Goal: Task Accomplishment & Management: Manage account settings

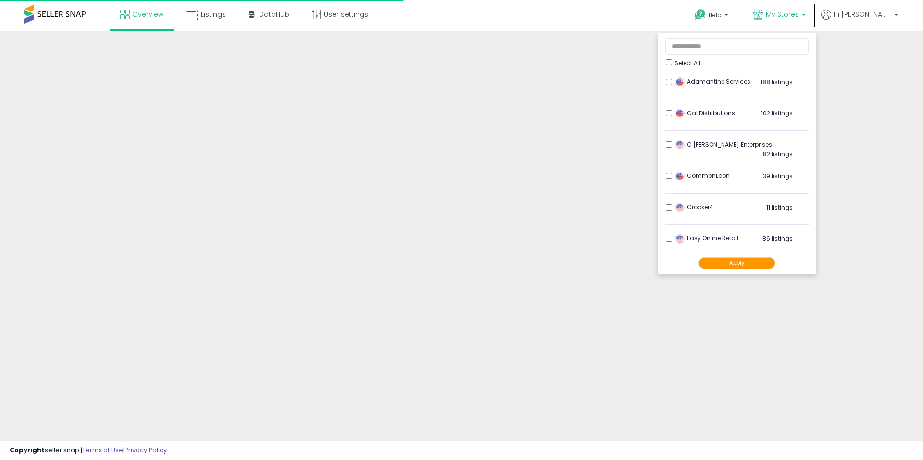
click at [710, 67] on ul "Select All Adamantine Services 188 listings" at bounding box center [737, 153] width 159 height 240
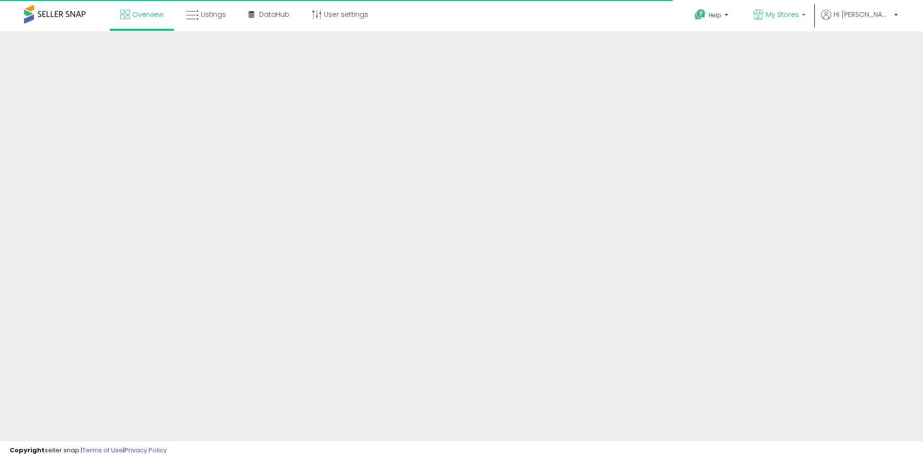
click at [799, 14] on span "My Stores" at bounding box center [782, 15] width 33 height 10
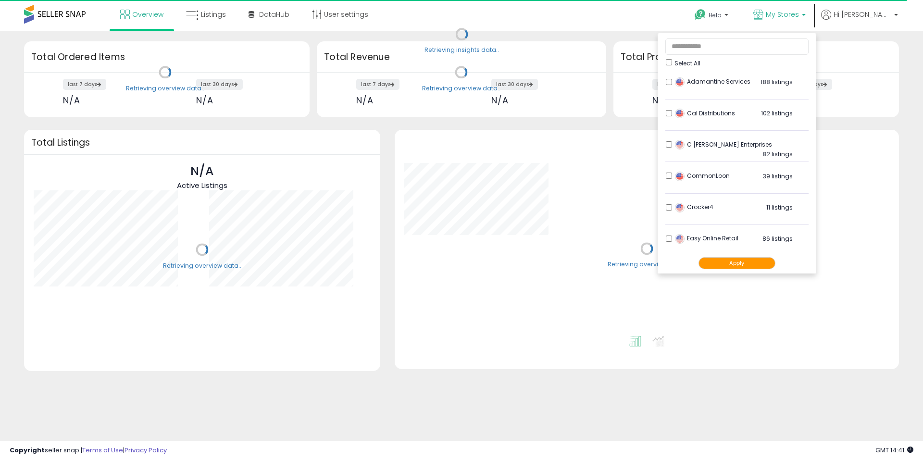
click at [749, 257] on button "Apply" at bounding box center [736, 263] width 77 height 12
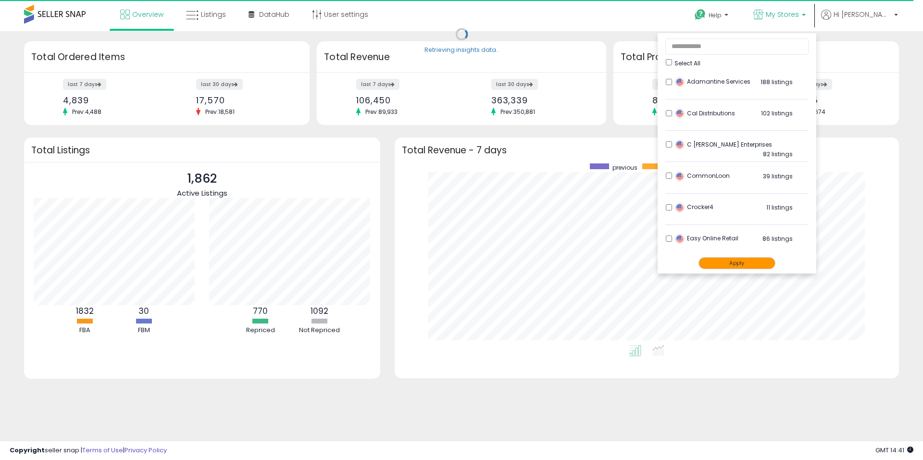
scroll to position [182, 485]
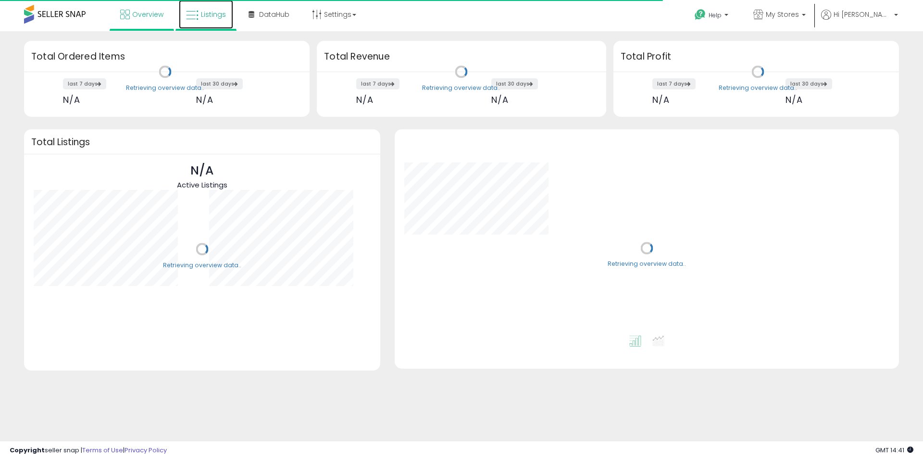
click at [206, 9] on link "Listings" at bounding box center [206, 14] width 54 height 29
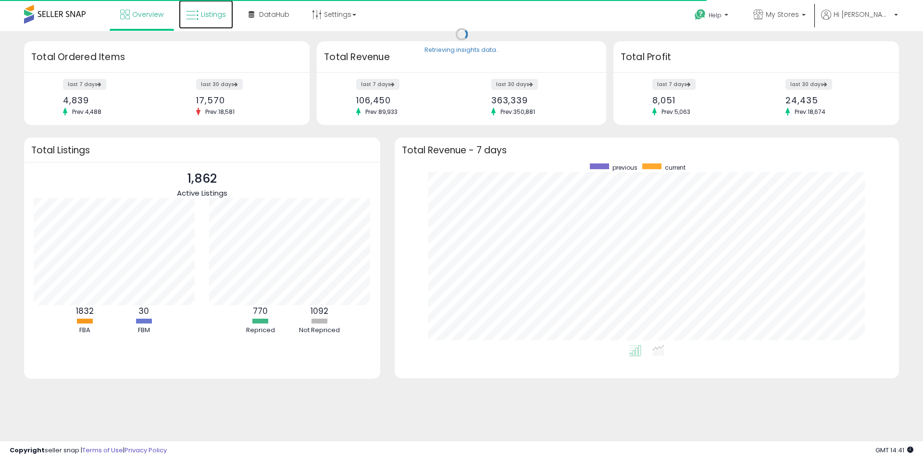
scroll to position [182, 485]
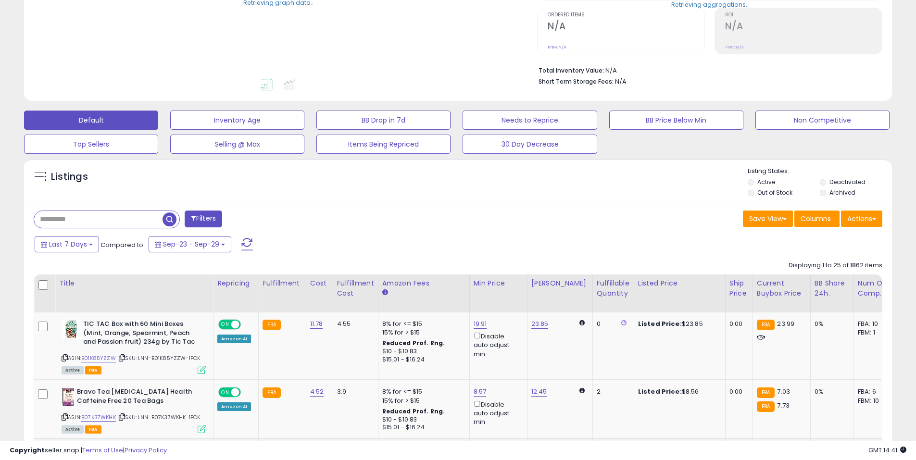
scroll to position [288, 0]
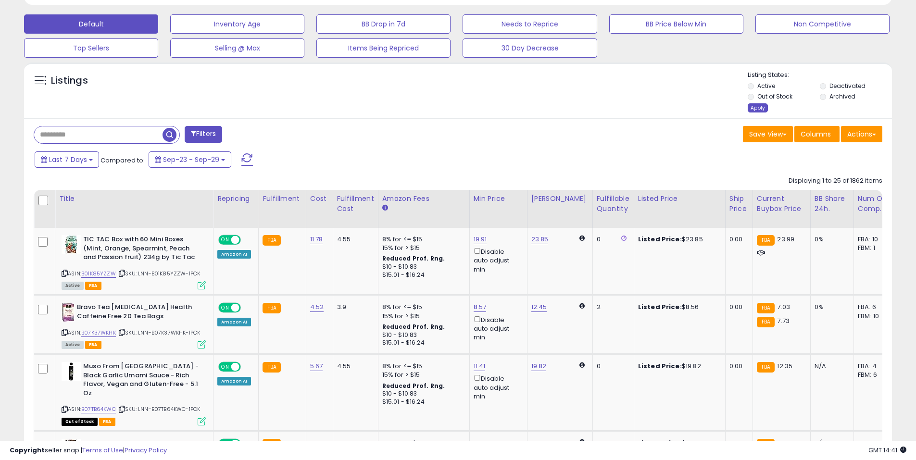
click at [760, 104] on div "Apply" at bounding box center [757, 107] width 20 height 9
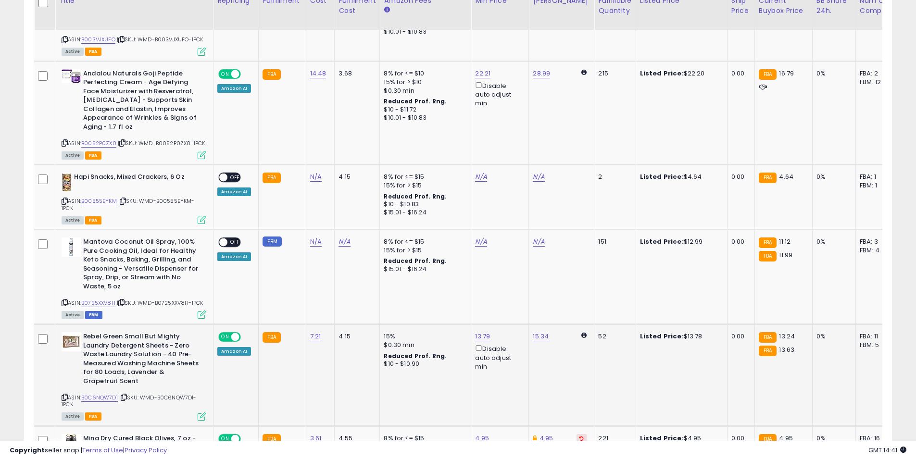
scroll to position [521, 0]
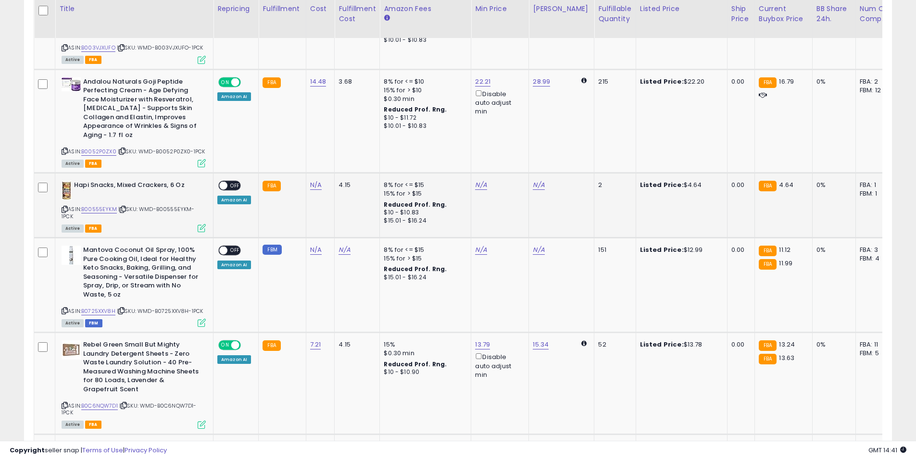
click at [126, 207] on icon at bounding box center [123, 209] width 6 height 5
click at [315, 185] on link "N/A" at bounding box center [316, 185] width 12 height 10
click at [314, 183] on link "N/A" at bounding box center [316, 185] width 12 height 10
type input "****"
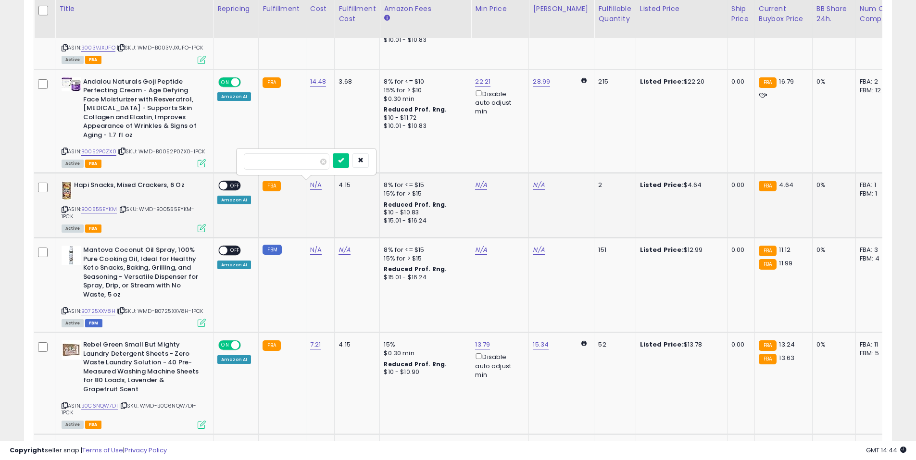
click button "submit" at bounding box center [341, 160] width 16 height 14
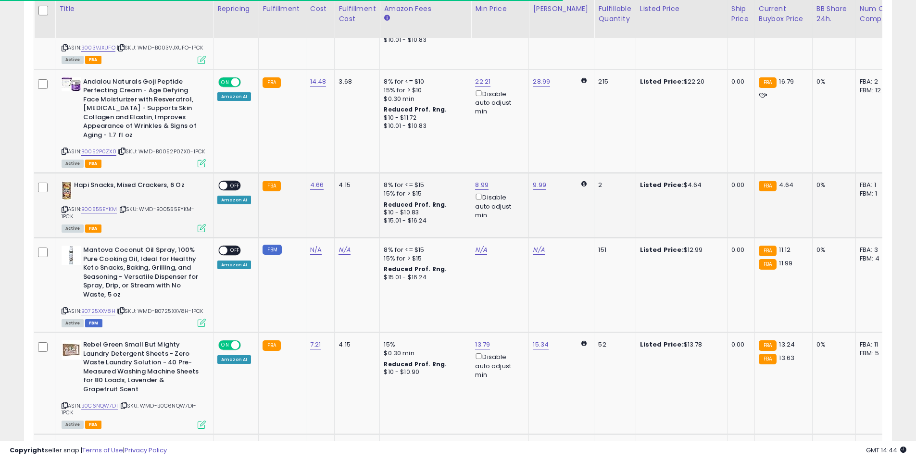
click at [227, 187] on span "OFF" at bounding box center [234, 186] width 15 height 8
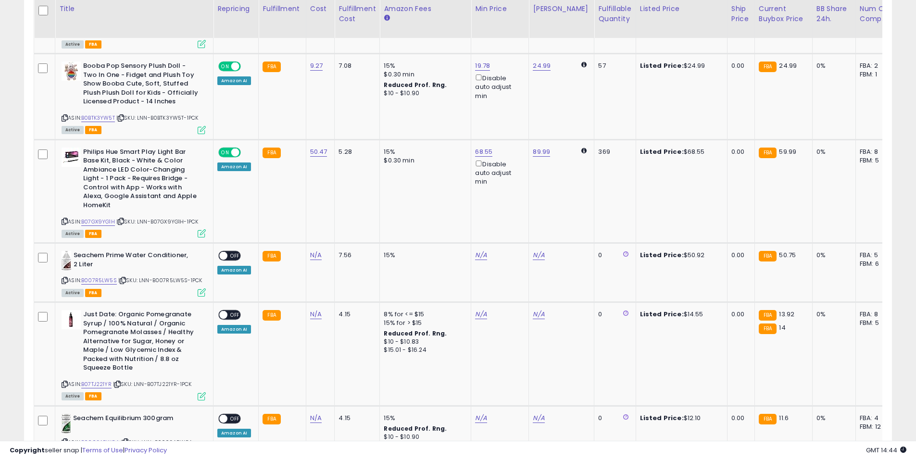
scroll to position [1578, 0]
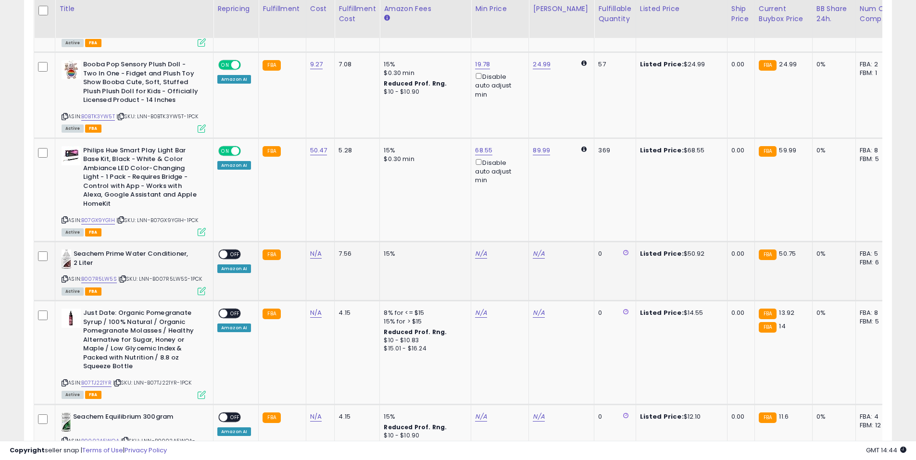
click at [125, 276] on icon at bounding box center [123, 278] width 6 height 5
click at [318, 249] on link "N/A" at bounding box center [316, 254] width 12 height 10
type input "*****"
drag, startPoint x: 354, startPoint y: 222, endPoint x: 354, endPoint y: 233, distance: 10.6
click at [344, 222] on icon "submit" at bounding box center [341, 222] width 6 height 6
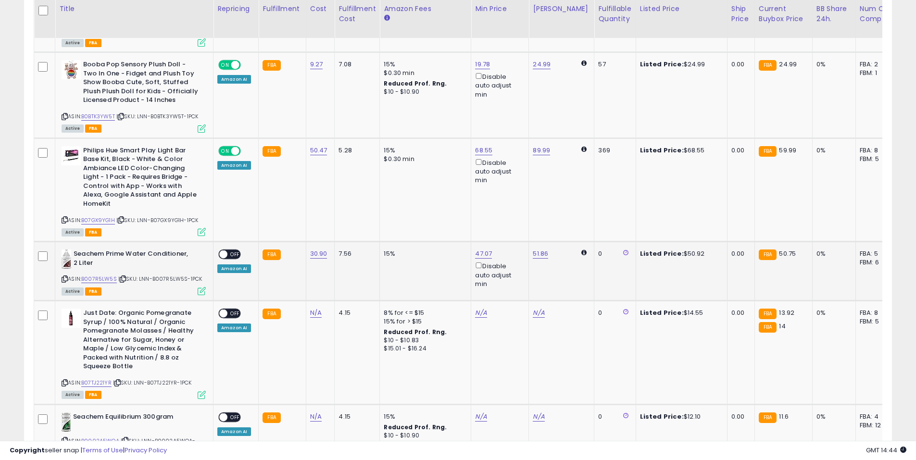
click at [229, 250] on span "OFF" at bounding box center [234, 254] width 15 height 8
click at [121, 380] on icon at bounding box center [117, 382] width 6 height 5
click at [310, 310] on link "N/A" at bounding box center [316, 313] width 12 height 10
type input "****"
click at [349, 275] on button "submit" at bounding box center [341, 281] width 16 height 14
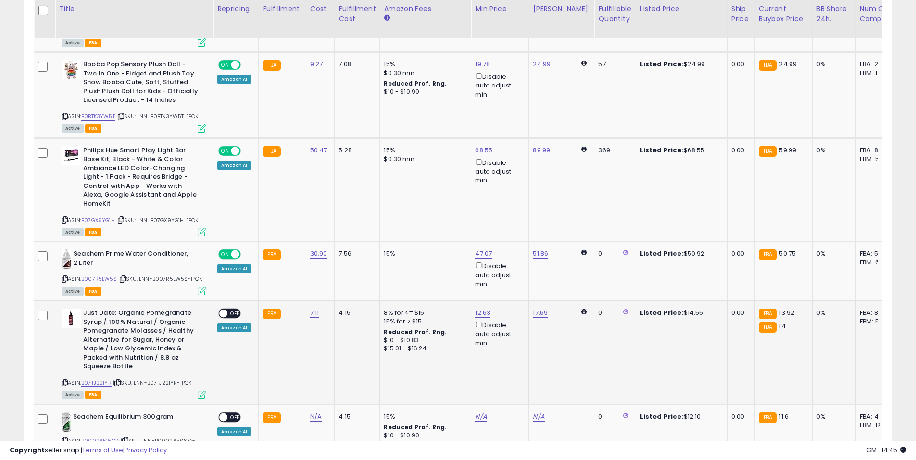
click at [235, 310] on span "OFF" at bounding box center [234, 314] width 15 height 8
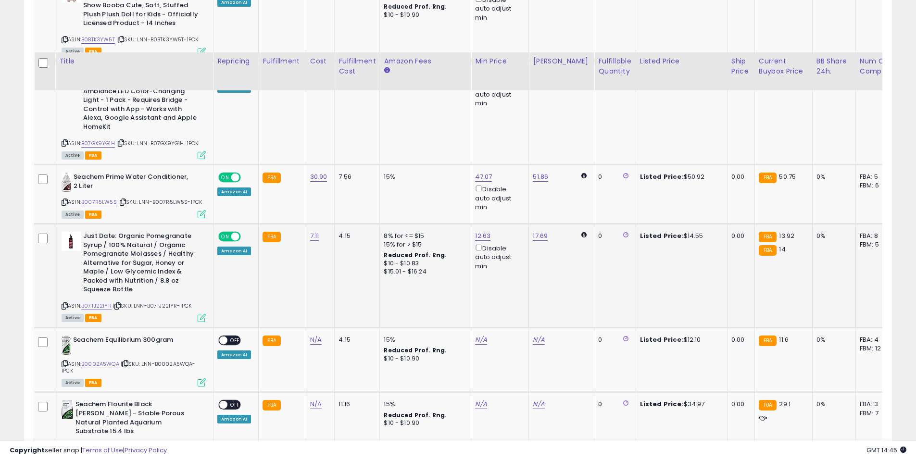
scroll to position [1722, 0]
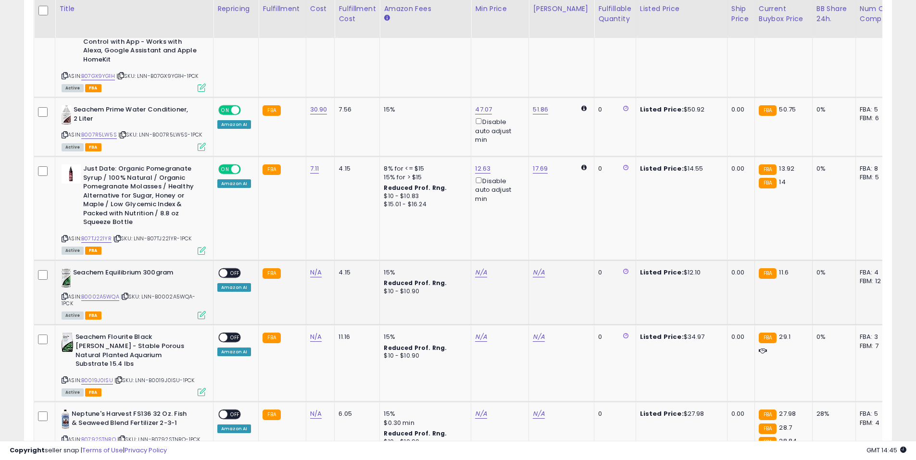
click at [128, 294] on icon at bounding box center [125, 296] width 6 height 5
click at [315, 268] on link "N/A" at bounding box center [316, 273] width 12 height 10
type input "****"
click button "submit" at bounding box center [341, 241] width 16 height 14
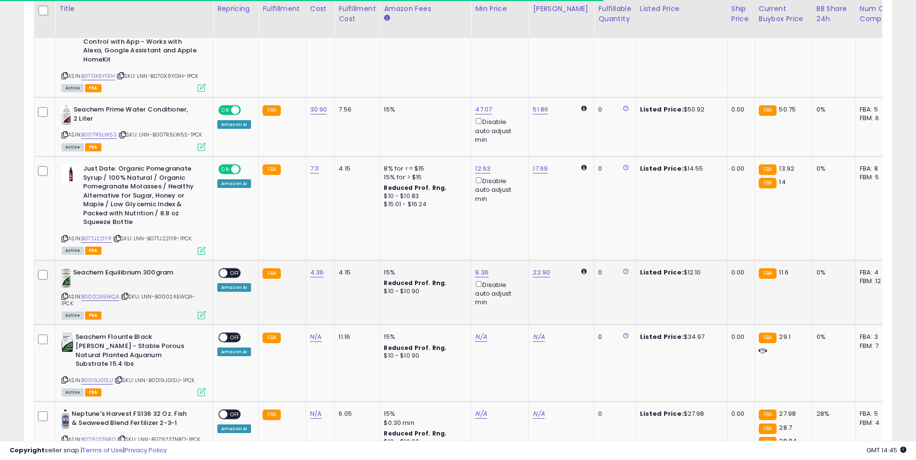
click at [237, 269] on span "OFF" at bounding box center [234, 273] width 15 height 8
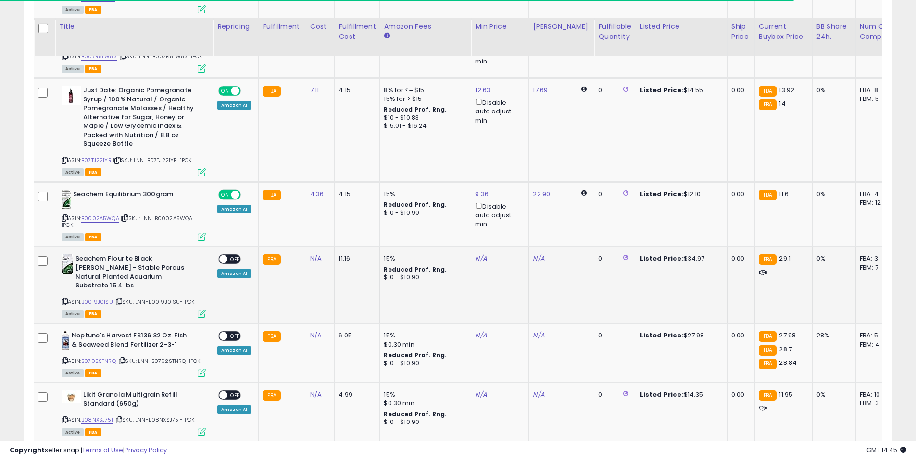
scroll to position [1818, 0]
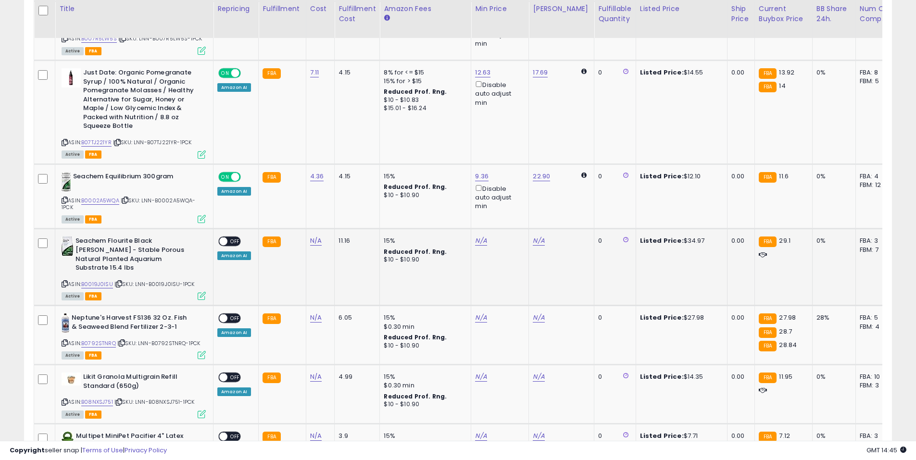
click at [120, 281] on icon at bounding box center [119, 283] width 6 height 5
click at [311, 236] on link "N/A" at bounding box center [316, 241] width 12 height 10
type input "*****"
click at [349, 207] on button "submit" at bounding box center [341, 209] width 16 height 14
click at [229, 237] on span "OFF" at bounding box center [234, 241] width 15 height 8
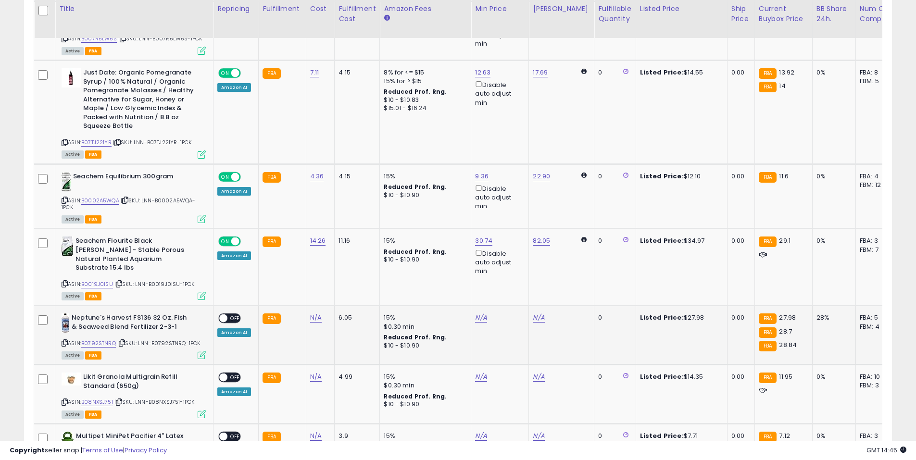
drag, startPoint x: 125, startPoint y: 327, endPoint x: 165, endPoint y: 329, distance: 39.4
click at [125, 340] on icon at bounding box center [122, 342] width 6 height 5
click at [317, 313] on link "N/A" at bounding box center [316, 318] width 12 height 10
type input "*****"
click button "submit" at bounding box center [341, 278] width 16 height 14
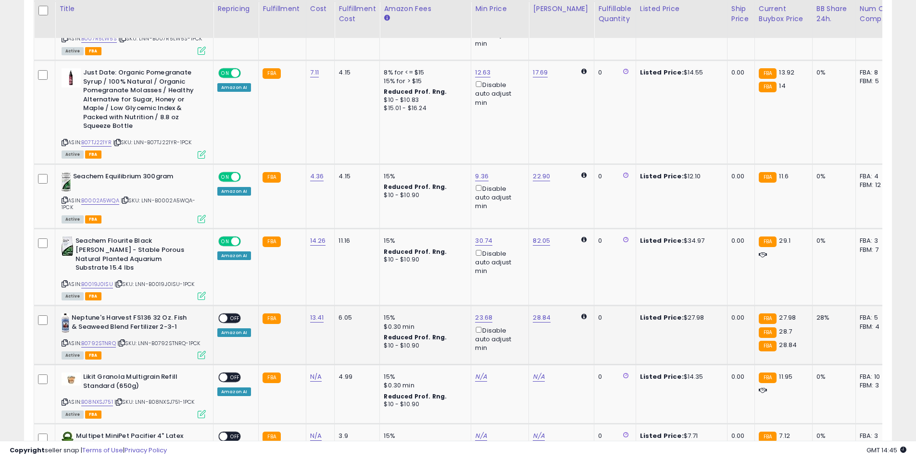
click at [236, 314] on span "OFF" at bounding box center [234, 318] width 15 height 8
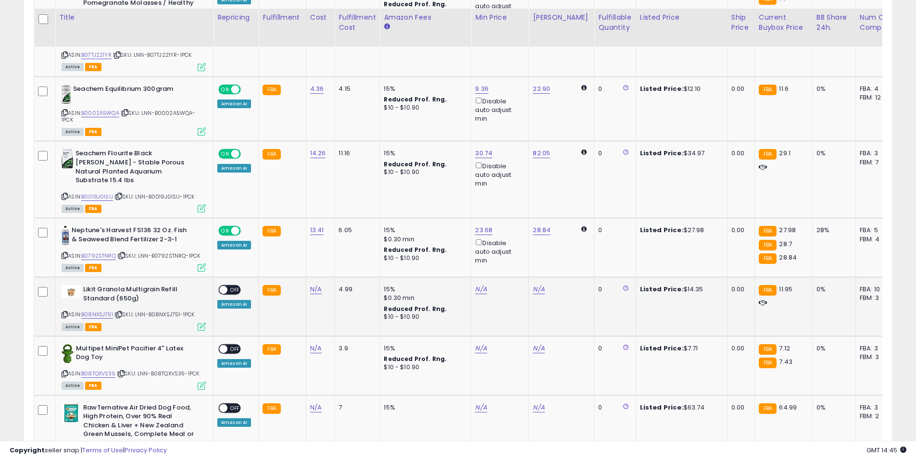
scroll to position [1915, 0]
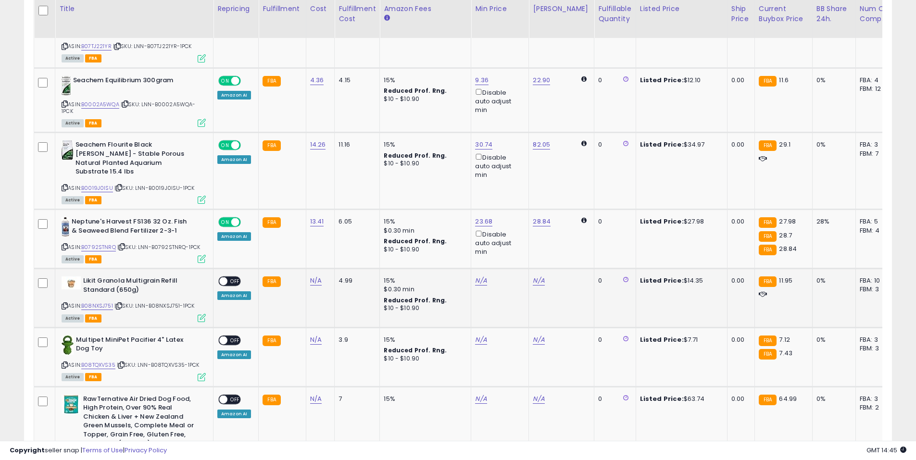
click at [122, 303] on icon at bounding box center [119, 305] width 6 height 5
click at [314, 276] on link "N/A" at bounding box center [316, 281] width 12 height 10
type input "****"
click button "submit" at bounding box center [341, 240] width 16 height 14
click at [233, 277] on span "OFF" at bounding box center [234, 281] width 15 height 8
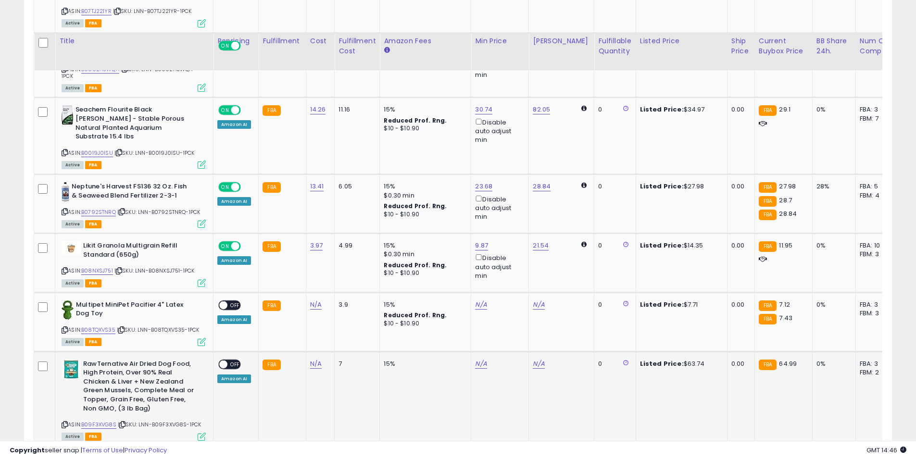
scroll to position [2011, 0]
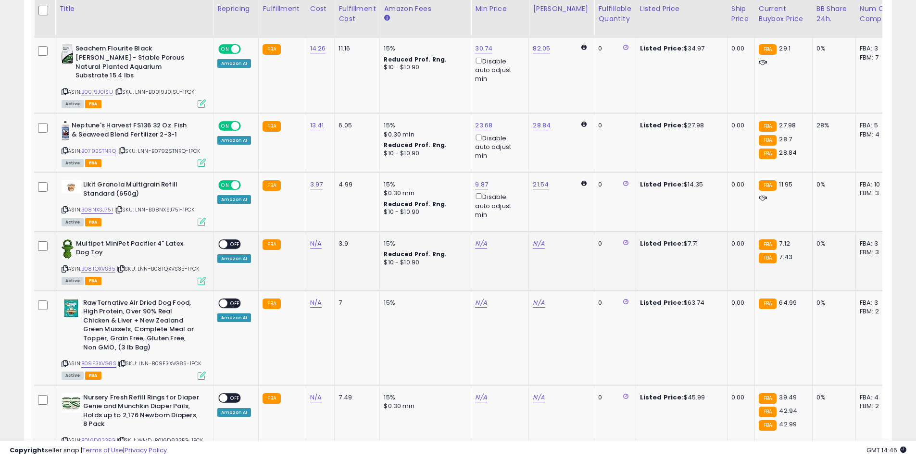
click at [123, 266] on icon at bounding box center [121, 268] width 6 height 5
click at [226, 240] on span at bounding box center [223, 244] width 8 height 8
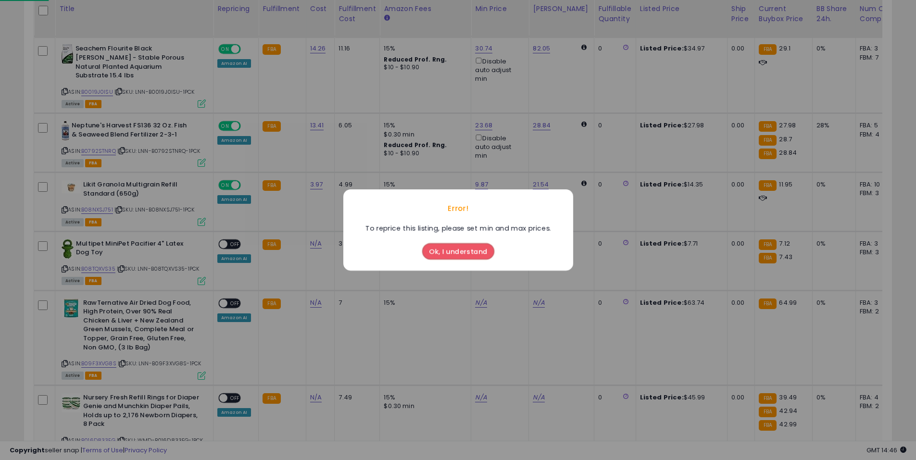
click at [314, 227] on div "Error! To reprice this listing, please set min and max prices. Ok, I understand" at bounding box center [458, 230] width 916 height 460
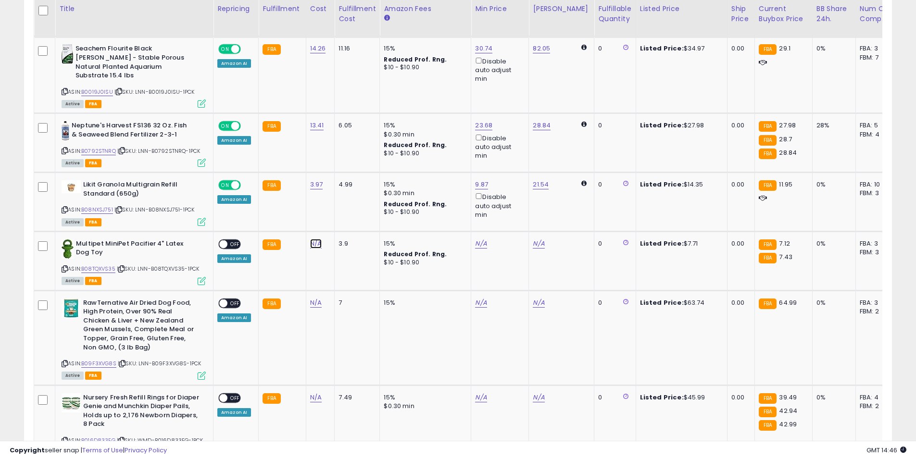
click at [314, 239] on link "N/A" at bounding box center [316, 244] width 12 height 10
type input "****"
click button "submit" at bounding box center [341, 203] width 16 height 14
click at [228, 240] on span "OFF" at bounding box center [234, 244] width 15 height 8
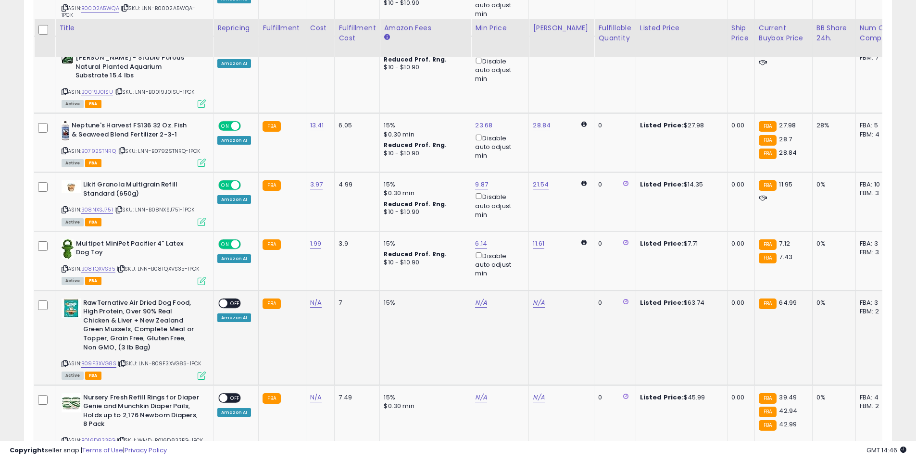
scroll to position [2089, 0]
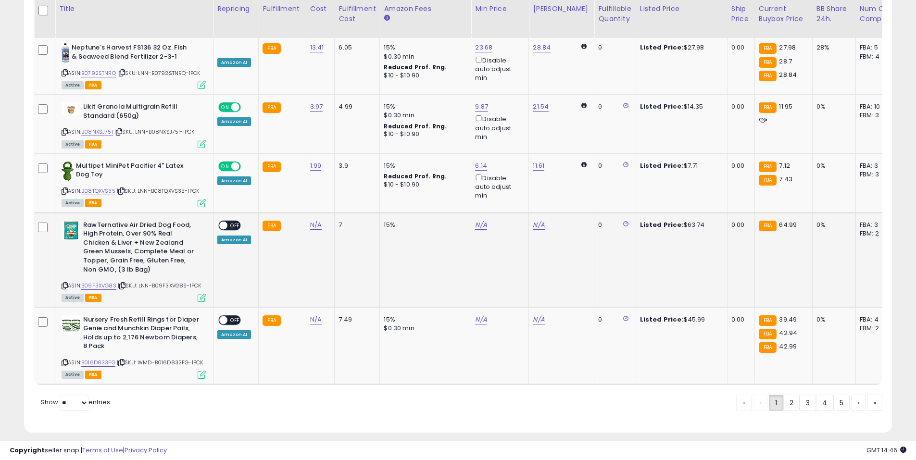
click at [125, 283] on icon at bounding box center [122, 285] width 6 height 5
click at [313, 220] on link "N/A" at bounding box center [316, 225] width 12 height 10
type input "*****"
click button "submit" at bounding box center [341, 184] width 16 height 14
click at [230, 221] on span "OFF" at bounding box center [234, 225] width 15 height 8
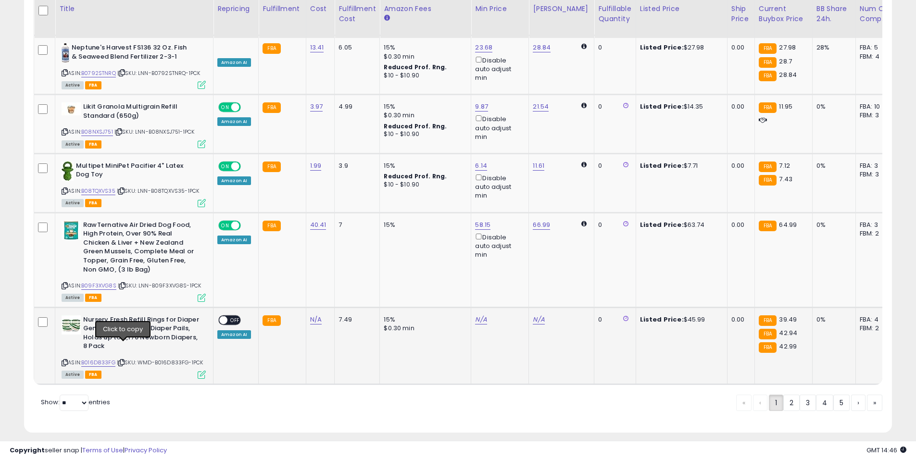
click at [123, 360] on icon at bounding box center [121, 362] width 6 height 5
click at [312, 315] on link "N/A" at bounding box center [316, 320] width 12 height 10
type input "*****"
click button "submit" at bounding box center [341, 279] width 16 height 14
click at [237, 316] on span "OFF" at bounding box center [234, 320] width 15 height 8
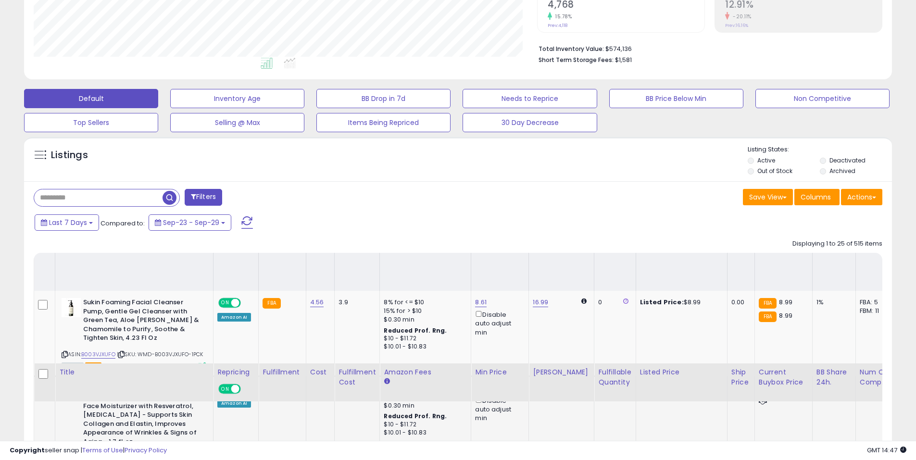
scroll to position [598, 0]
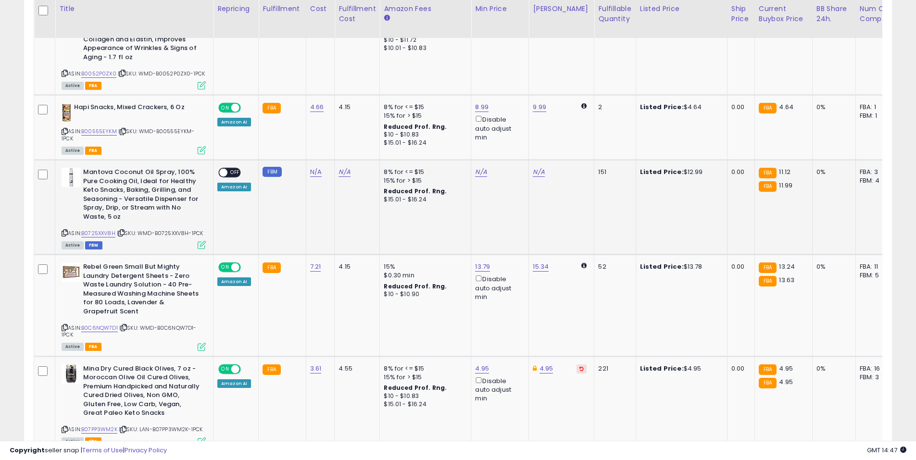
click at [124, 234] on icon at bounding box center [121, 232] width 6 height 5
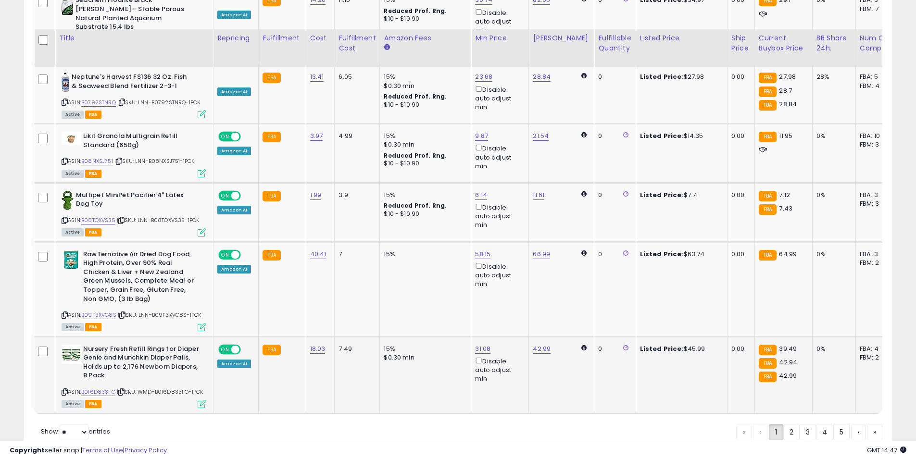
scroll to position [2089, 0]
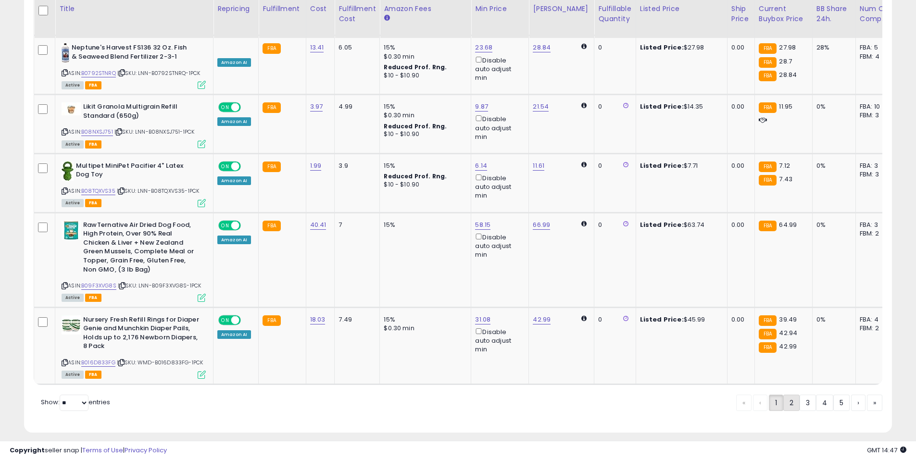
click at [790, 398] on link "2" at bounding box center [791, 403] width 16 height 16
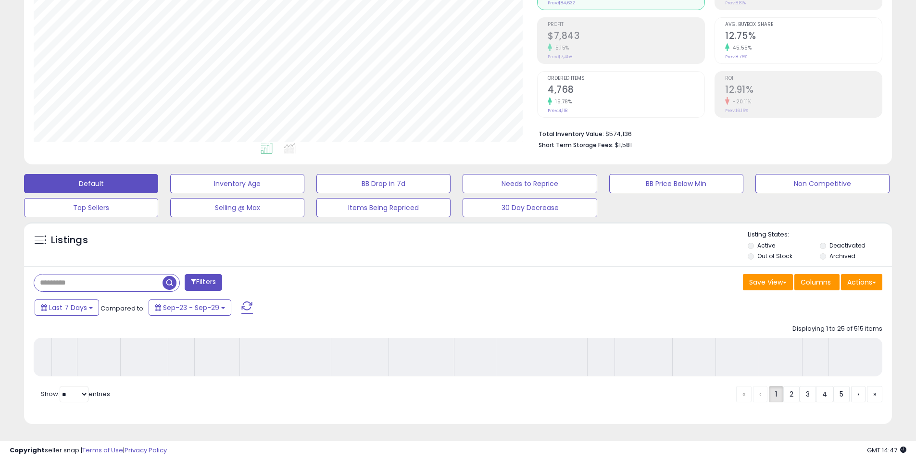
scroll to position [136, 0]
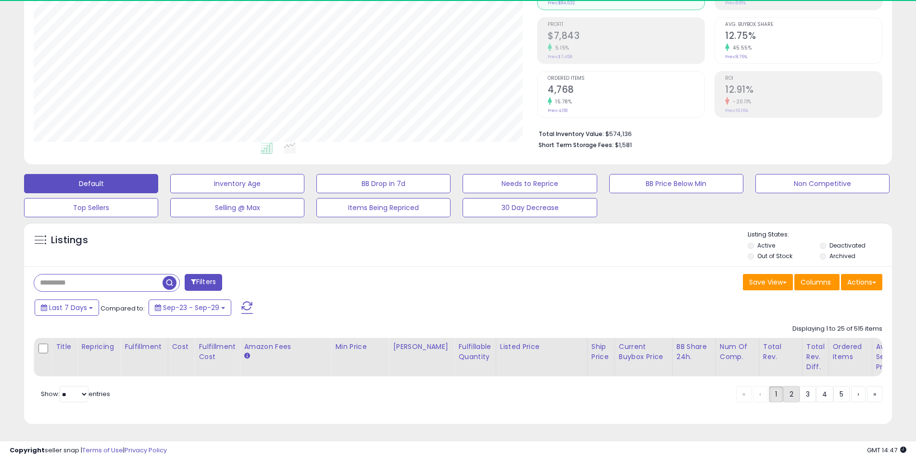
click at [789, 396] on link "2" at bounding box center [791, 394] width 16 height 16
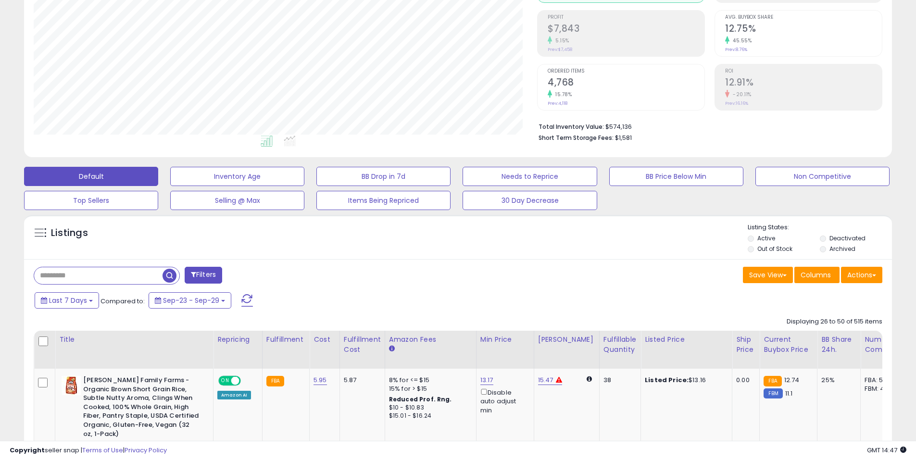
scroll to position [0, 0]
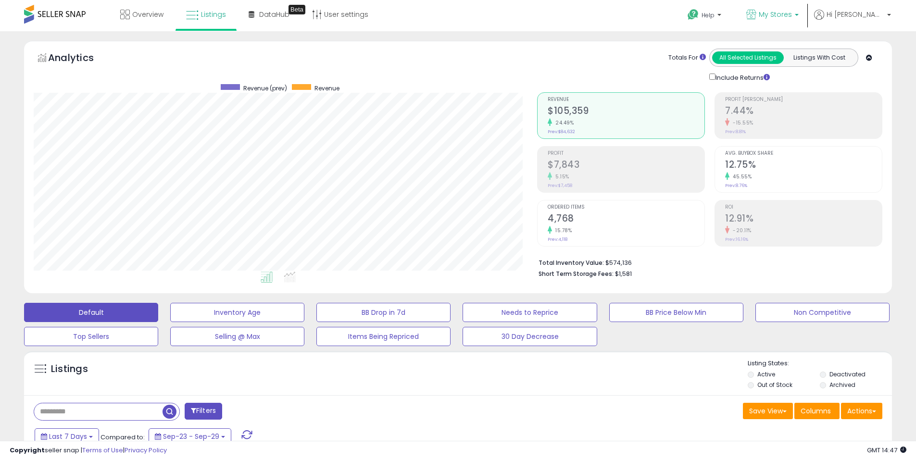
click at [792, 16] on span "My Stores" at bounding box center [775, 15] width 33 height 10
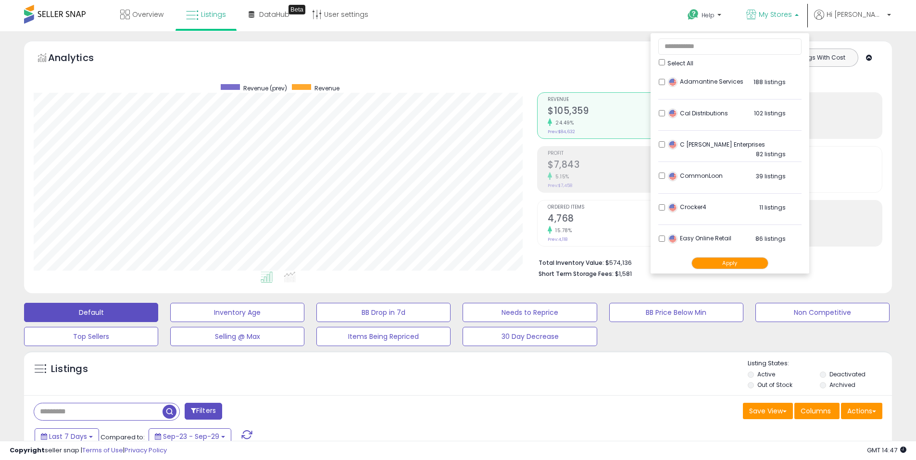
click at [683, 62] on div "Select All" at bounding box center [729, 51] width 143 height 34
click at [749, 261] on button "Apply" at bounding box center [729, 263] width 77 height 12
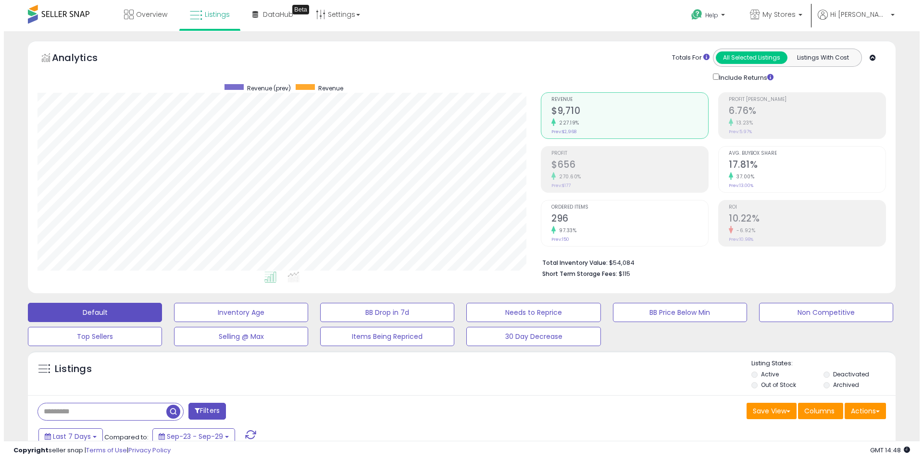
scroll to position [197, 503]
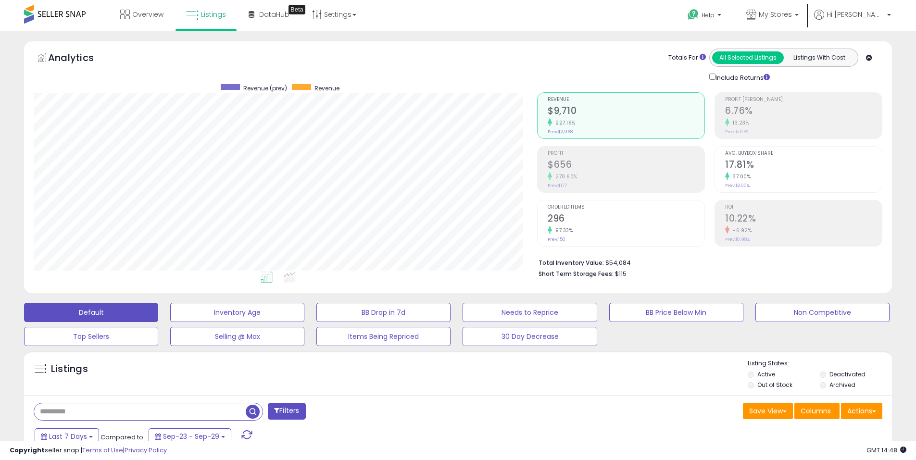
click at [98, 415] on input "text" at bounding box center [140, 411] width 212 height 17
paste input "**********"
type input "**********"
click at [250, 411] on span "button" at bounding box center [253, 412] width 14 height 14
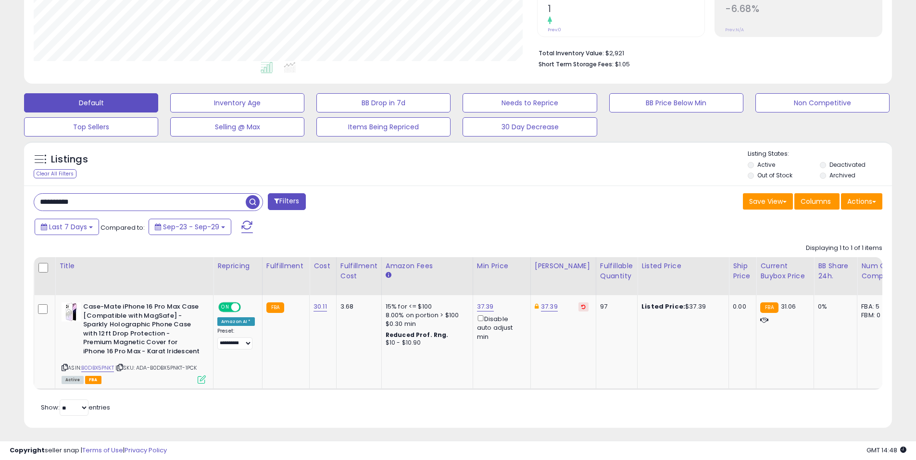
scroll to position [221, 0]
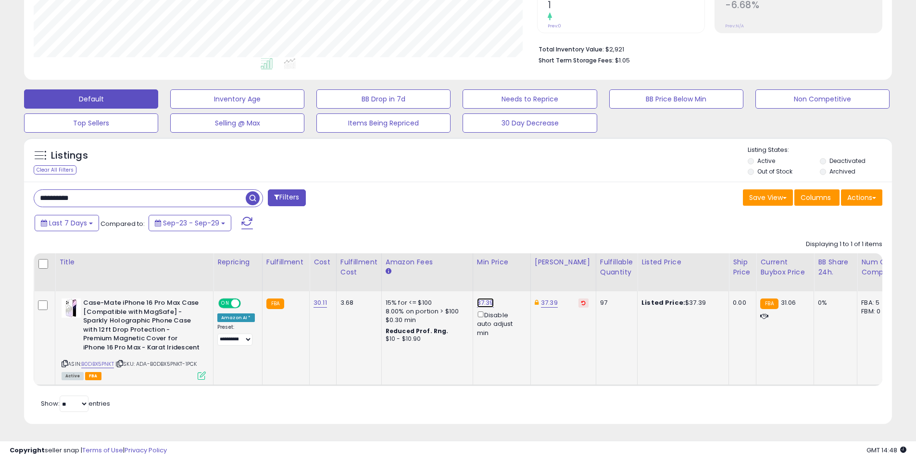
click at [477, 298] on link "37.39" at bounding box center [485, 303] width 17 height 10
drag, startPoint x: 451, startPoint y: 270, endPoint x: 320, endPoint y: 254, distance: 131.7
click at [320, 254] on table "Title Repricing" at bounding box center [722, 319] width 1377 height 133
drag, startPoint x: 463, startPoint y: 260, endPoint x: 397, endPoint y: 260, distance: 65.9
click at [397, 260] on table "Title Repricing" at bounding box center [722, 319] width 1377 height 133
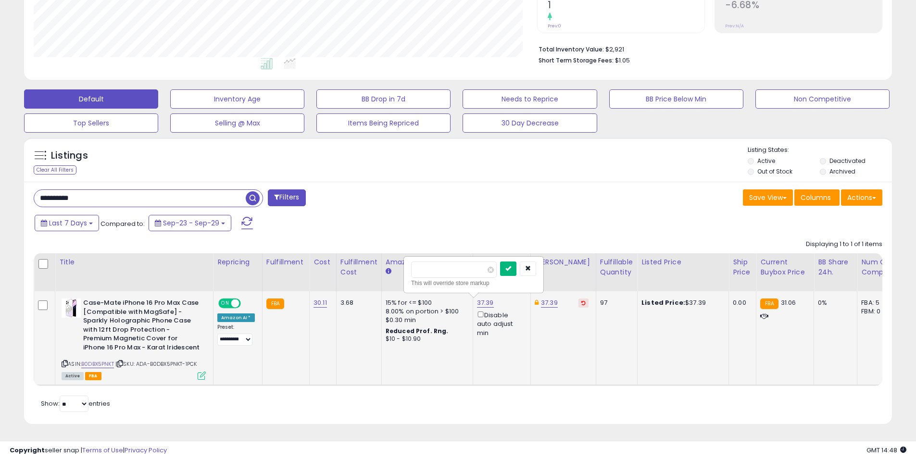
type input "*****"
click at [511, 265] on icon "submit" at bounding box center [508, 268] width 6 height 6
click at [550, 298] on link "37.39" at bounding box center [549, 303] width 17 height 10
click at [543, 298] on link "37.39" at bounding box center [549, 303] width 17 height 10
drag, startPoint x: 510, startPoint y: 261, endPoint x: 463, endPoint y: 262, distance: 47.1
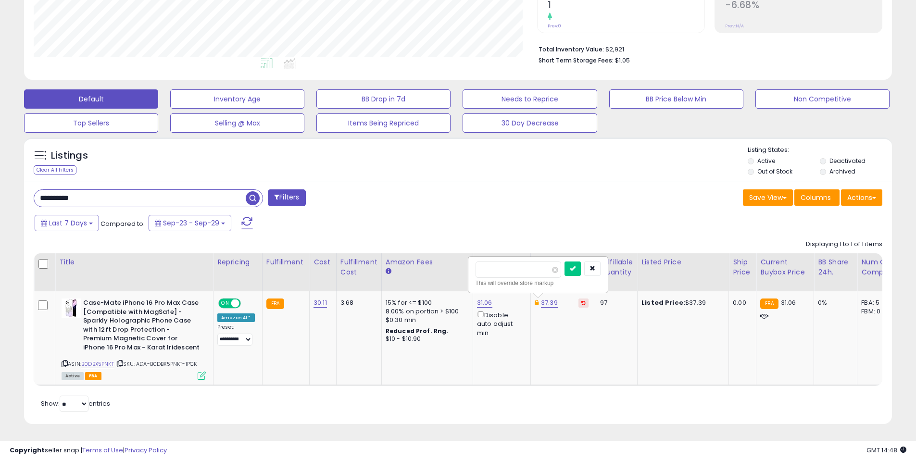
click at [463, 262] on table "Title Repricing" at bounding box center [722, 319] width 1377 height 133
type input "*****"
click at [575, 265] on icon "submit" at bounding box center [573, 268] width 6 height 6
